Goal: Task Accomplishment & Management: Complete application form

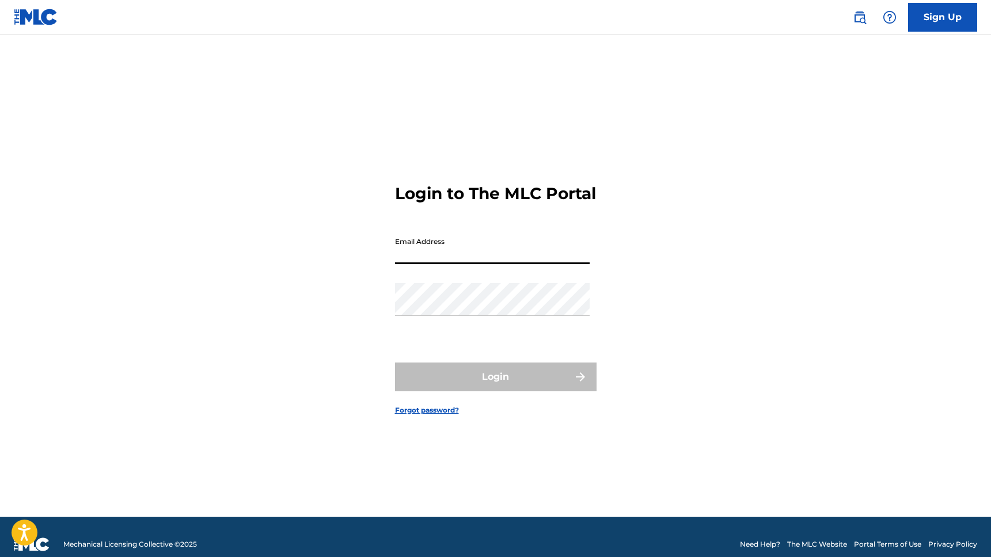
click at [442, 263] on input "Email Address" at bounding box center [492, 248] width 195 height 33
type input "[EMAIL_ADDRESS][DOMAIN_NAME]"
drag, startPoint x: 498, startPoint y: 260, endPoint x: 332, endPoint y: 291, distance: 168.2
click at [332, 291] on div "Login to The MLC Portal Email Address [EMAIL_ADDRESS][DOMAIN_NAME] Password Log…" at bounding box center [496, 290] width 806 height 454
click at [460, 260] on input "Email Address" at bounding box center [492, 248] width 195 height 33
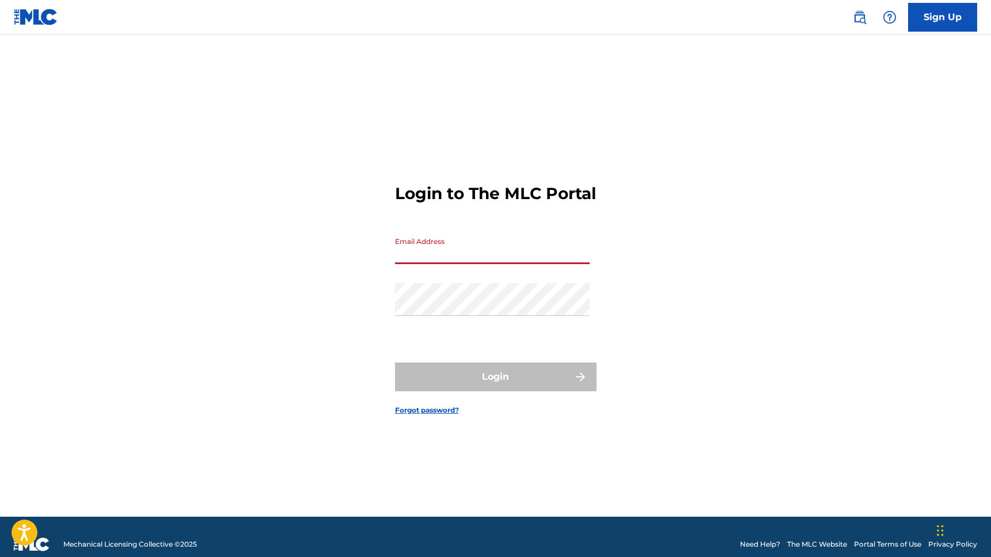
type input "[EMAIL_ADDRESS][DOMAIN_NAME]"
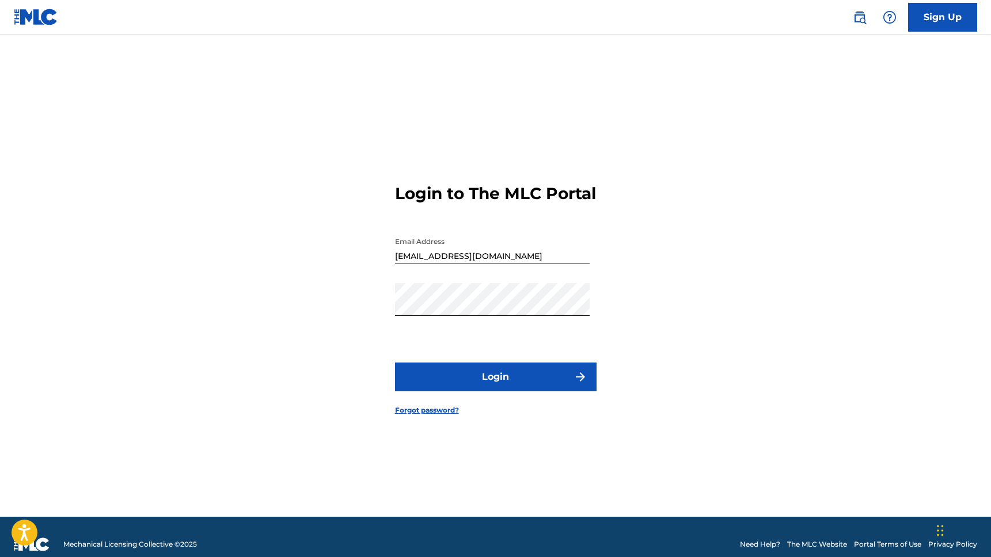
click at [549, 382] on button "Login" at bounding box center [496, 377] width 202 height 29
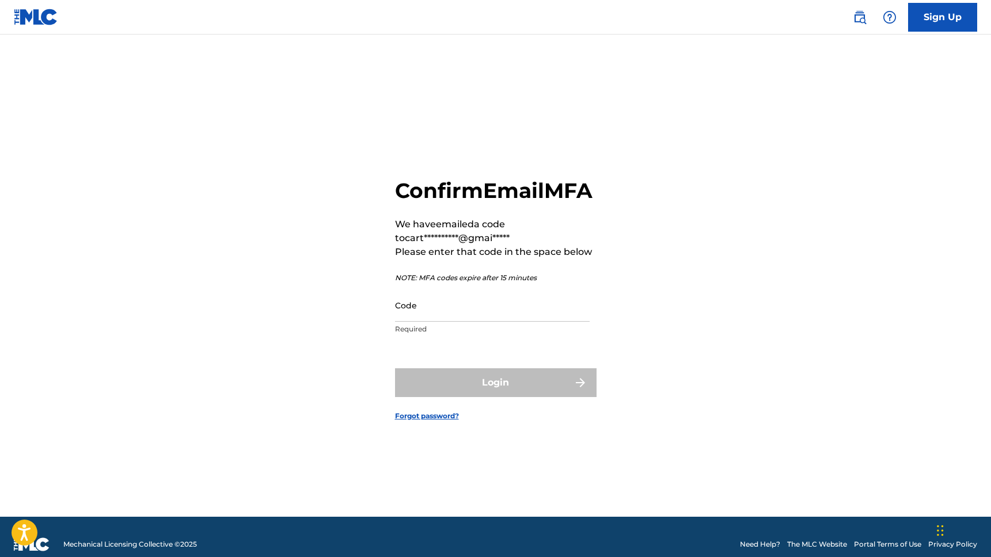
click at [506, 320] on input "Code" at bounding box center [492, 305] width 195 height 33
paste input "393423"
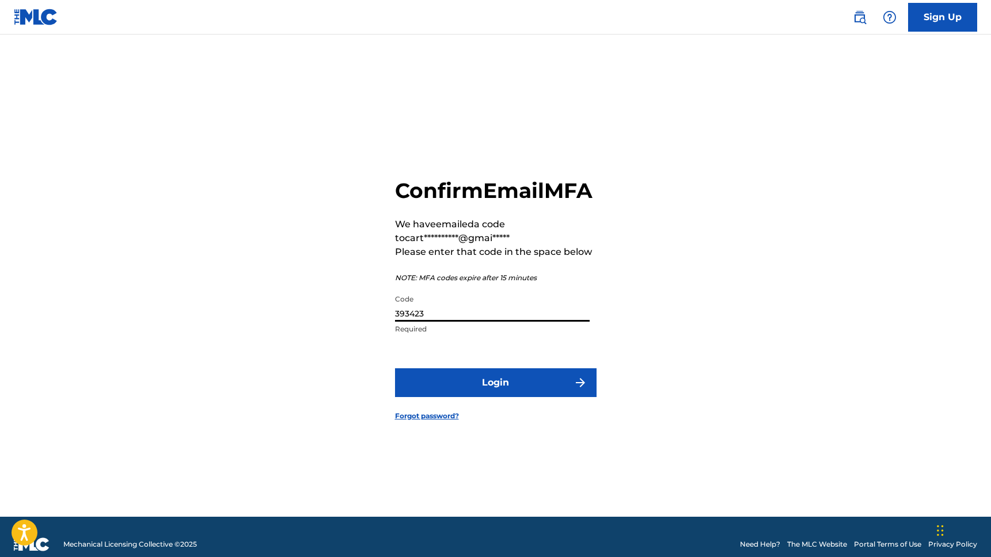
type input "393423"
click at [491, 397] on button "Login" at bounding box center [496, 383] width 202 height 29
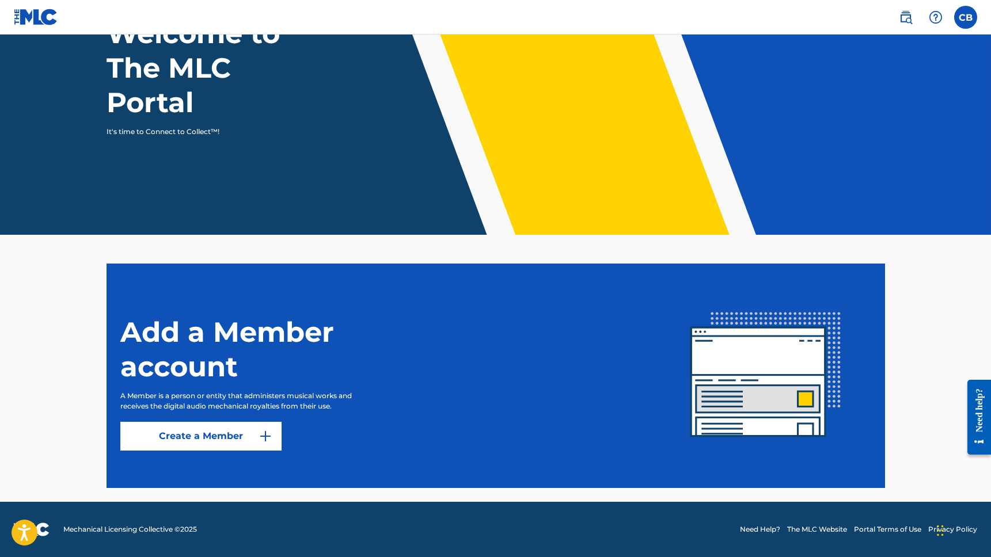
click at [244, 430] on link "Create a Member" at bounding box center [200, 436] width 161 height 29
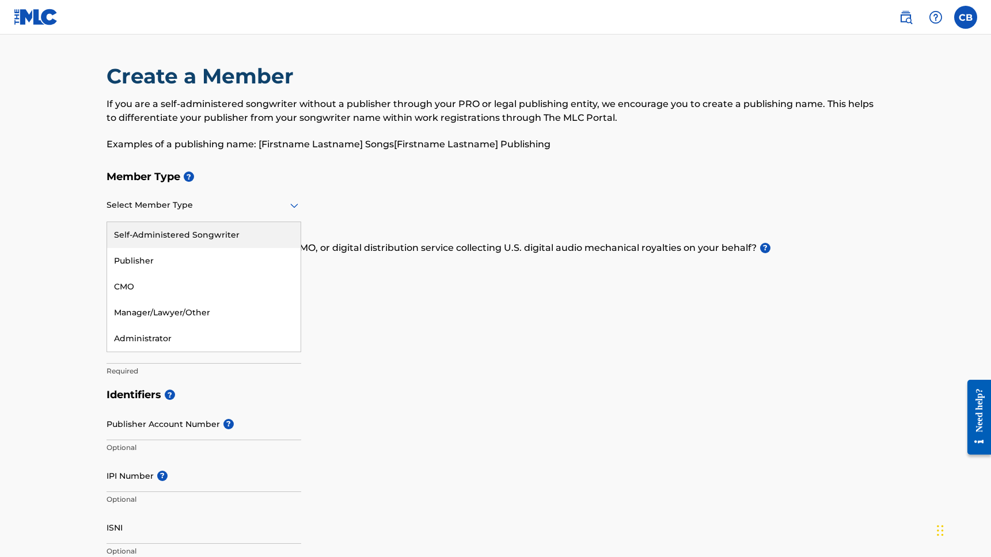
click at [200, 205] on div at bounding box center [204, 205] width 195 height 14
click at [192, 238] on div "Self-Administered Songwriter" at bounding box center [203, 235] width 193 height 26
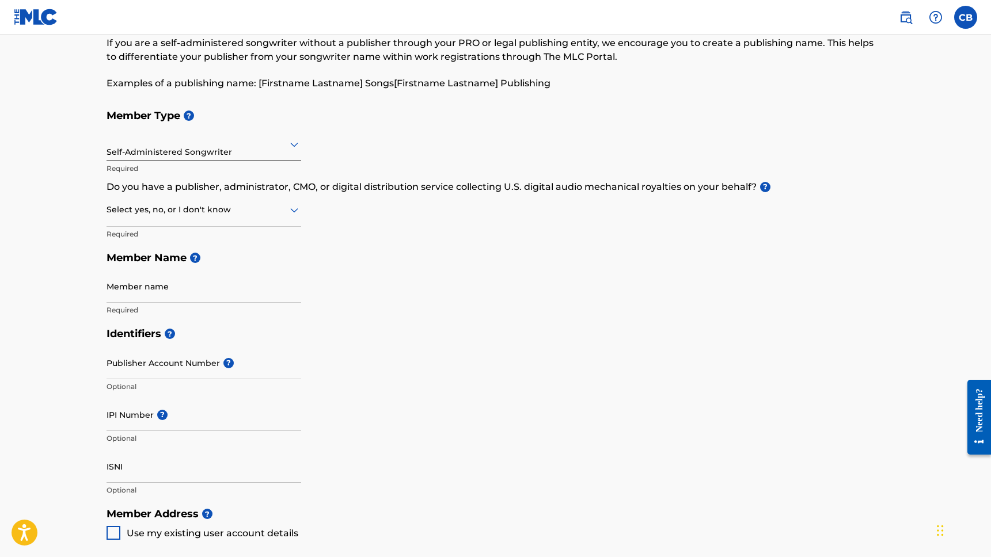
scroll to position [62, 0]
click at [257, 214] on div at bounding box center [204, 209] width 195 height 14
click at [212, 233] on div "Yes" at bounding box center [203, 239] width 193 height 26
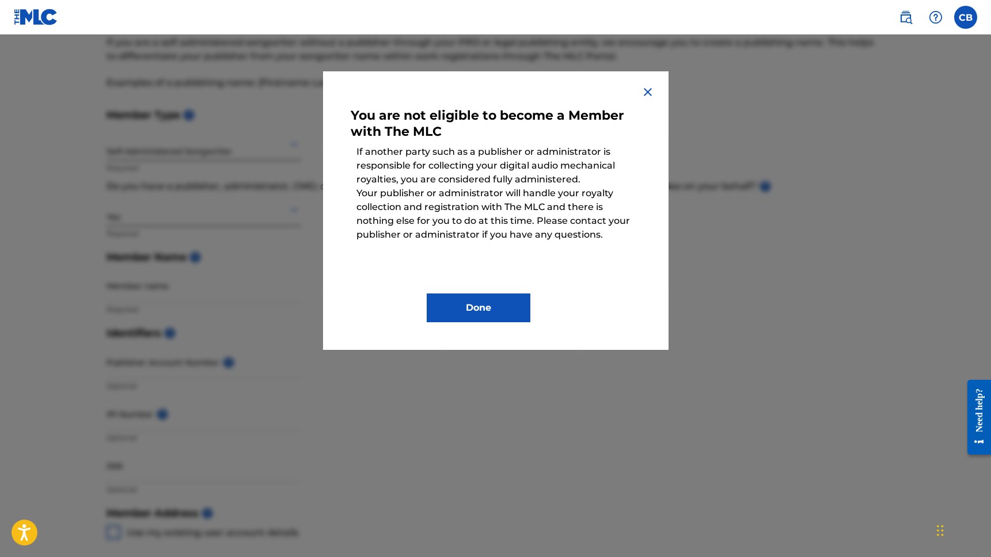
click at [644, 94] on img at bounding box center [648, 92] width 14 height 14
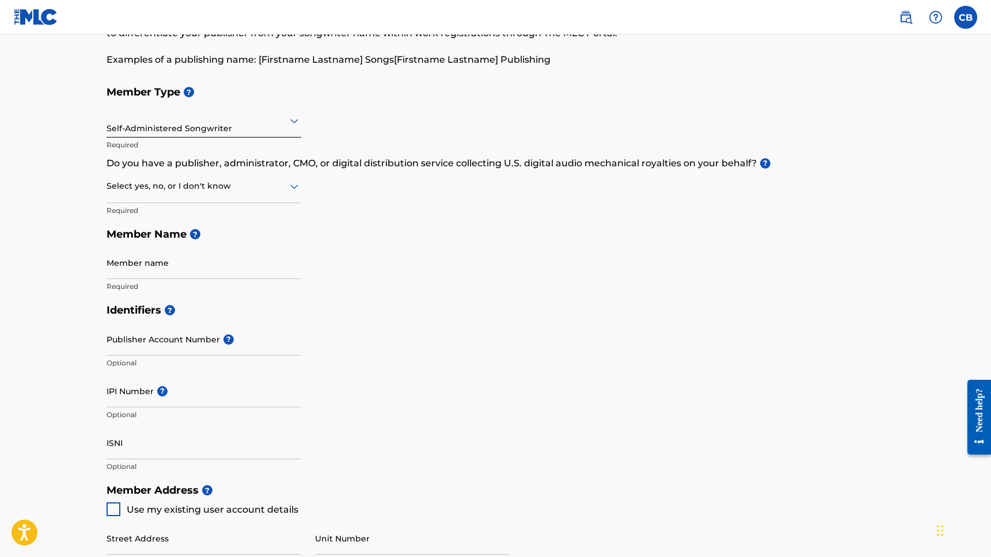
scroll to position [84, 0]
click at [251, 195] on div "Select yes, no, or I don't know" at bounding box center [204, 188] width 195 height 33
click at [200, 247] on div "No" at bounding box center [203, 243] width 193 height 26
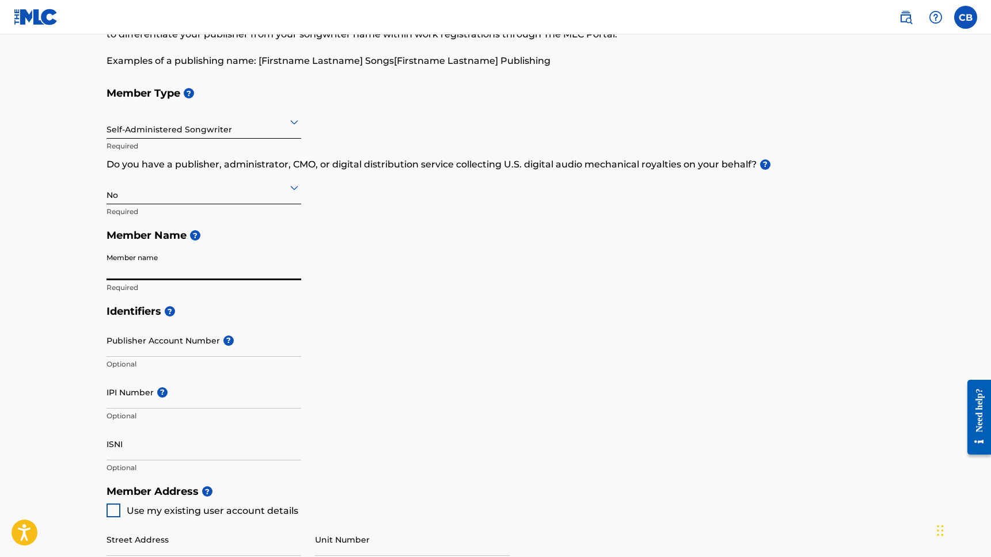
click at [192, 267] on input "Member name" at bounding box center [204, 264] width 195 height 33
click at [331, 263] on div "Member Type ? Self-Administered Songwriter Required Do you have a publisher, ad…" at bounding box center [496, 190] width 779 height 218
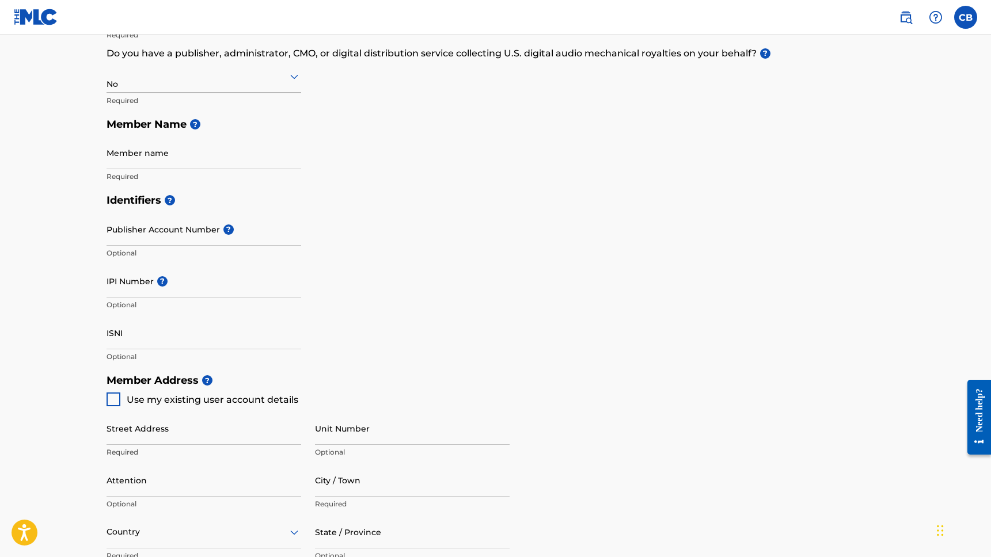
scroll to position [194, 0]
